Goal: Register for event/course

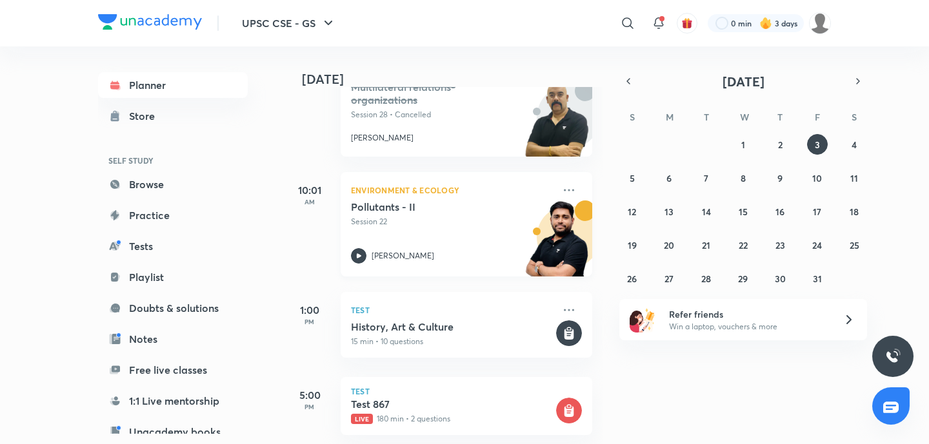
scroll to position [242, 0]
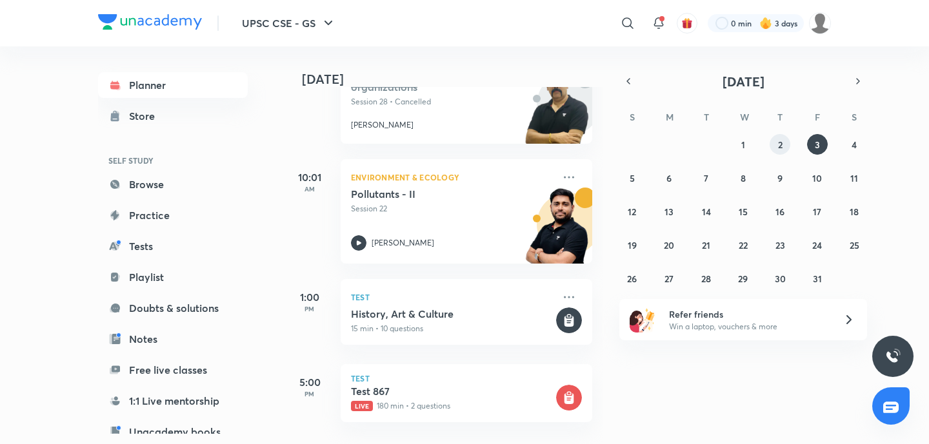
click at [782, 146] on abbr "2" at bounding box center [780, 145] width 5 height 12
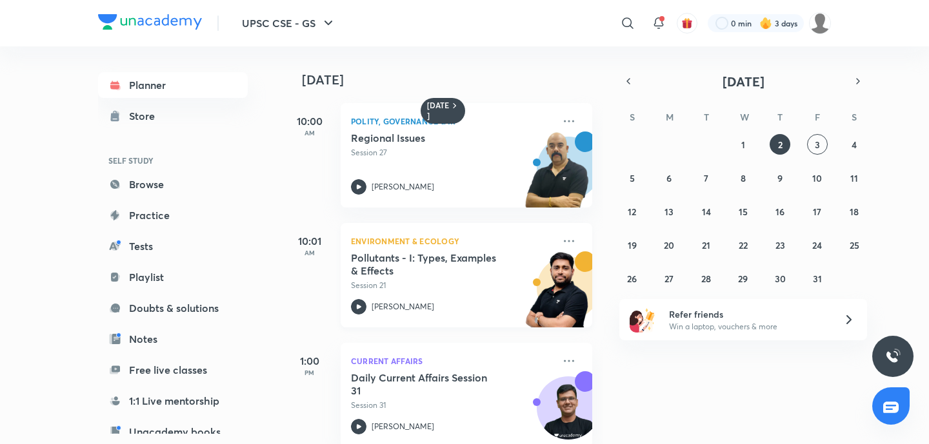
scroll to position [14, 0]
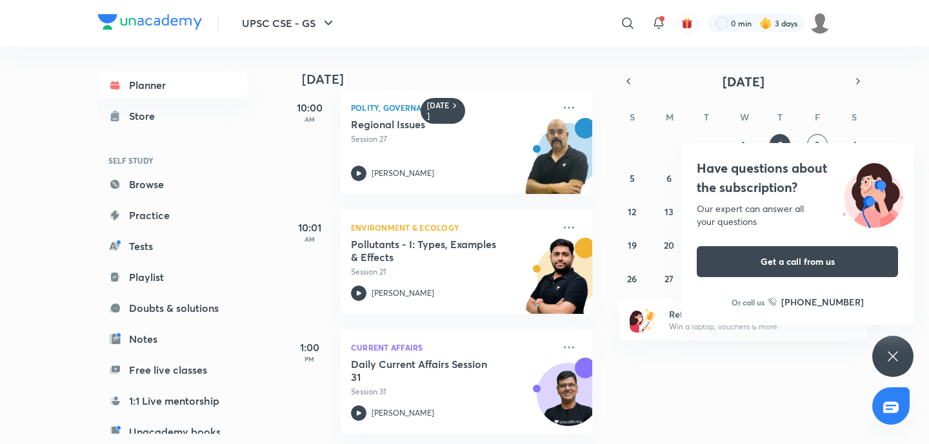
click at [890, 355] on icon at bounding box center [892, 356] width 15 height 15
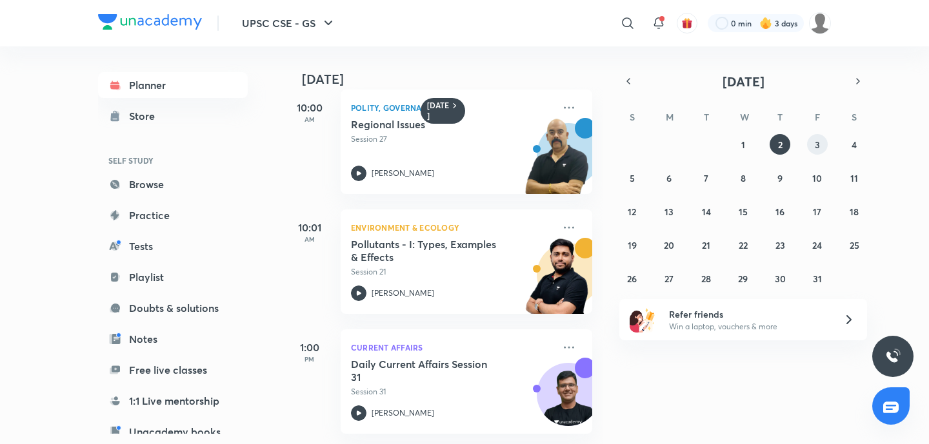
click at [817, 143] on abbr "3" at bounding box center [817, 145] width 5 height 12
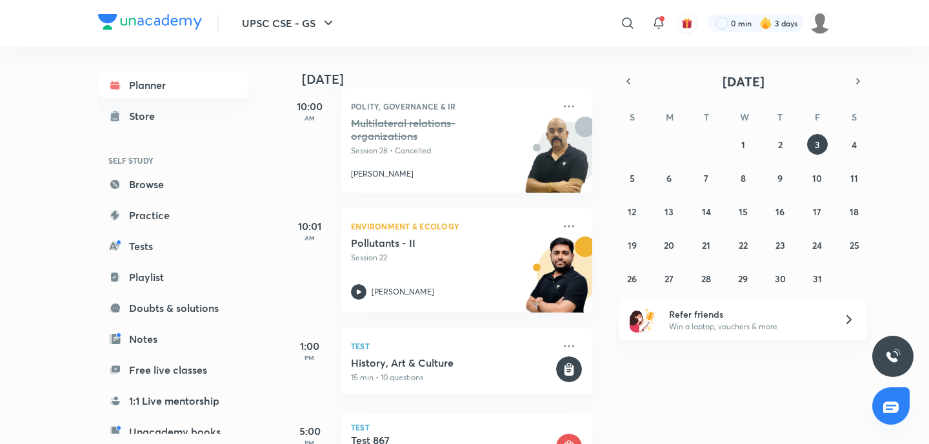
scroll to position [242, 0]
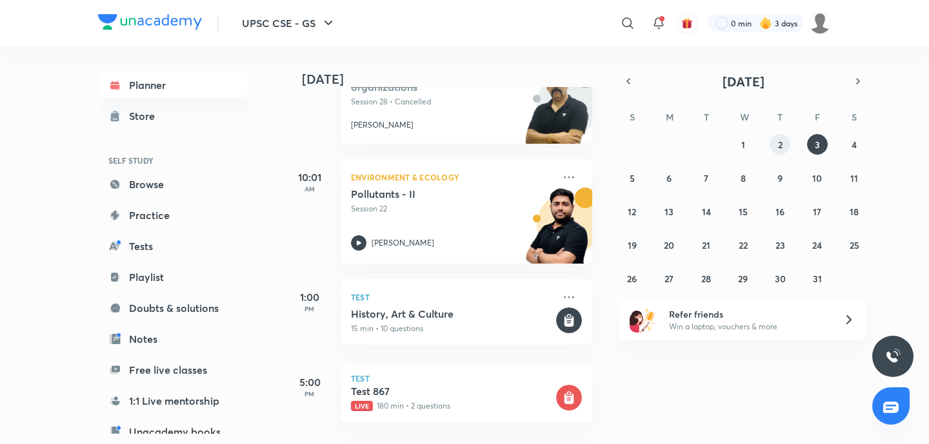
click at [774, 139] on button "2" at bounding box center [780, 144] width 21 height 21
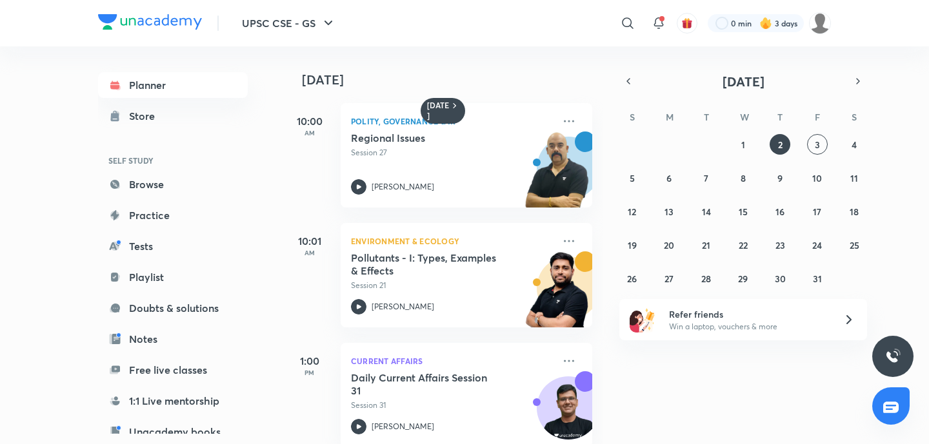
scroll to position [14, 0]
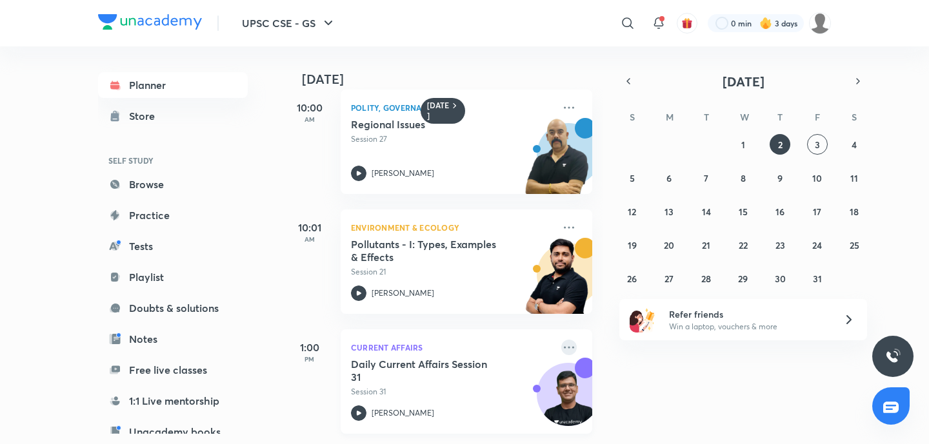
click at [570, 348] on icon at bounding box center [568, 347] width 15 height 15
click at [635, 435] on p "View educator" at bounding box center [668, 437] width 89 height 14
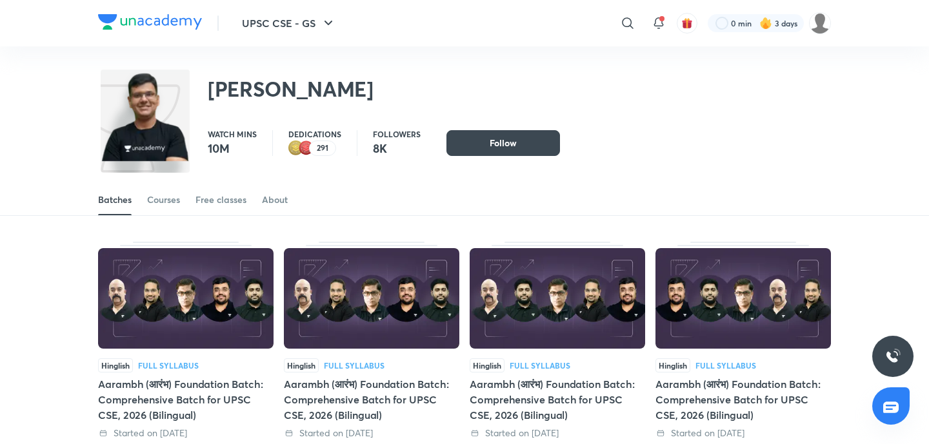
click at [142, 205] on div "Batches Courses Free classes About" at bounding box center [464, 200] width 733 height 31
click at [167, 205] on div "Courses" at bounding box center [163, 200] width 33 height 13
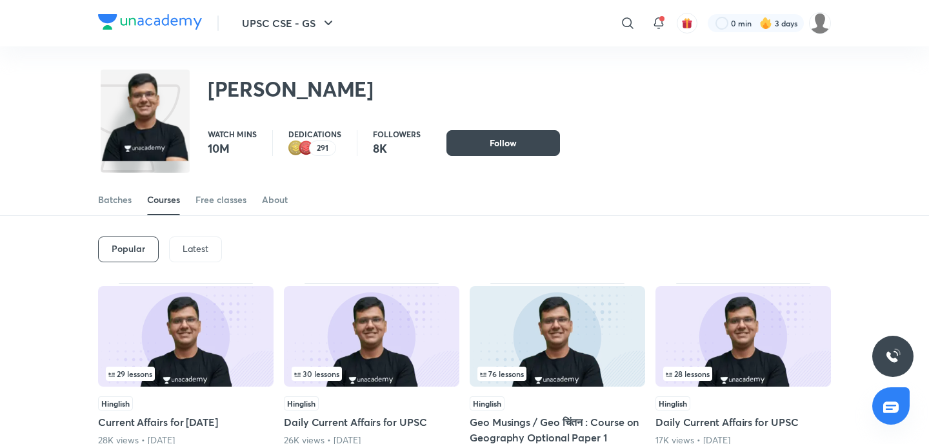
click at [185, 248] on p "Latest" at bounding box center [196, 249] width 26 height 10
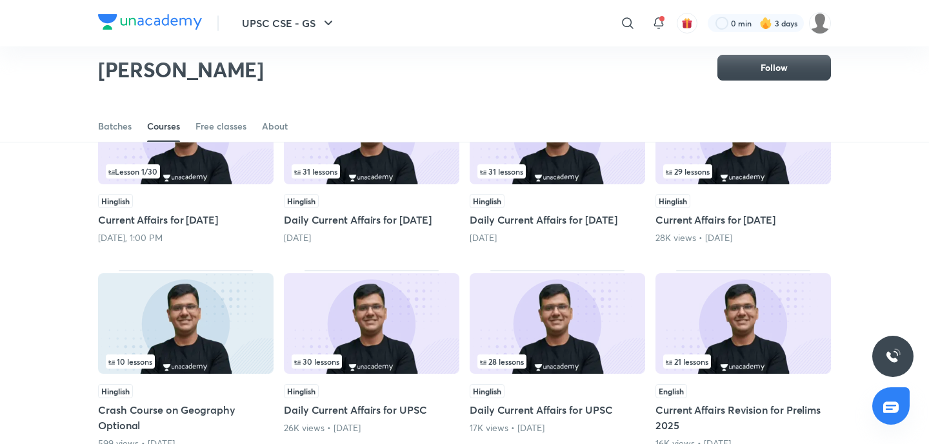
scroll to position [165, 0]
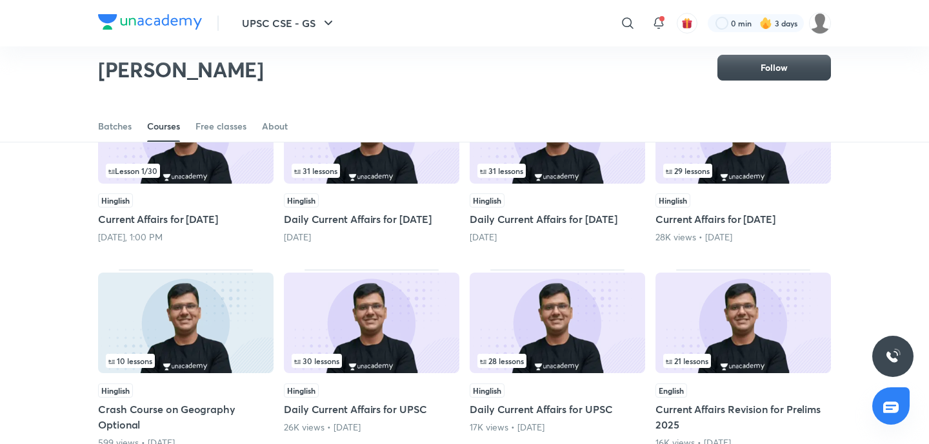
click at [218, 166] on div "Lesson 1 / 30" at bounding box center [186, 171] width 160 height 14
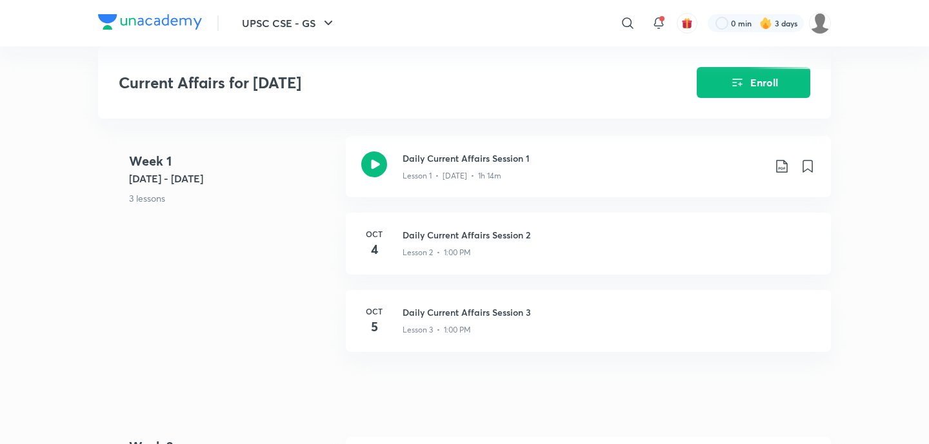
scroll to position [523, 0]
click at [464, 164] on h3 "Daily Current Affairs Session 1" at bounding box center [583, 157] width 361 height 14
click at [721, 81] on button "Enroll" at bounding box center [754, 81] width 114 height 31
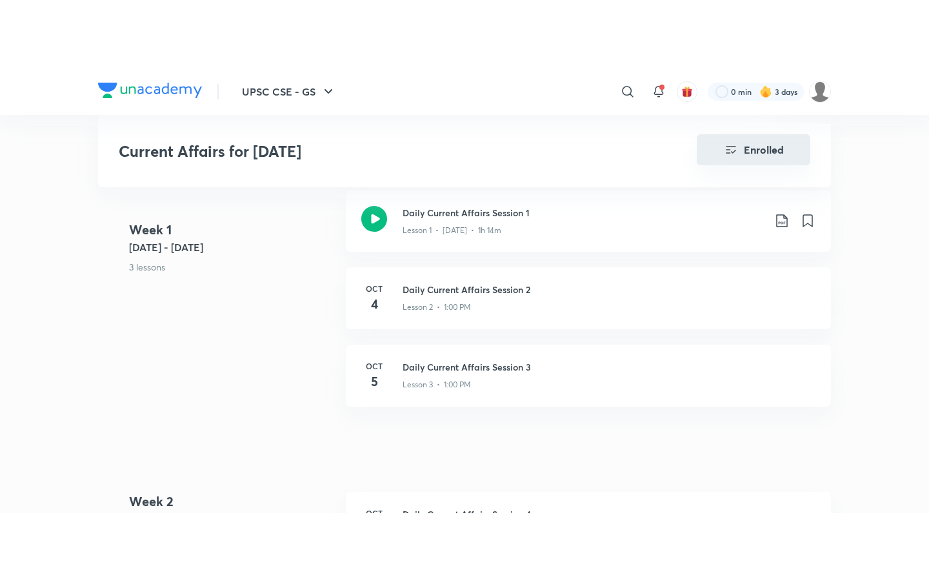
scroll to position [510, 0]
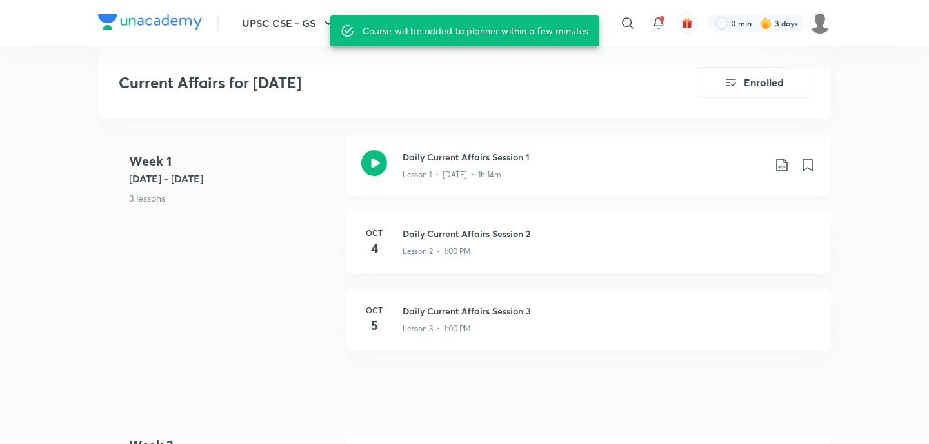
click at [495, 164] on h3 "Daily Current Affairs Session 1" at bounding box center [583, 157] width 361 height 14
